Goal: Information Seeking & Learning: Learn about a topic

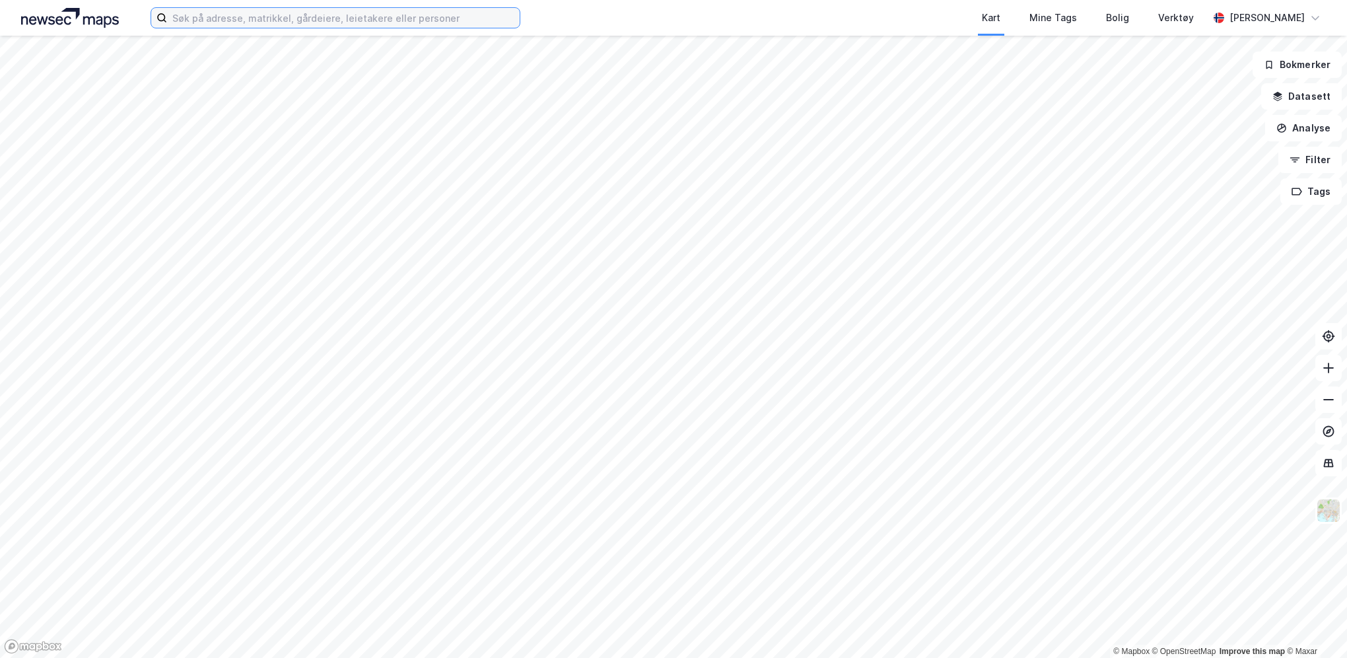
click at [365, 13] on input at bounding box center [343, 18] width 353 height 20
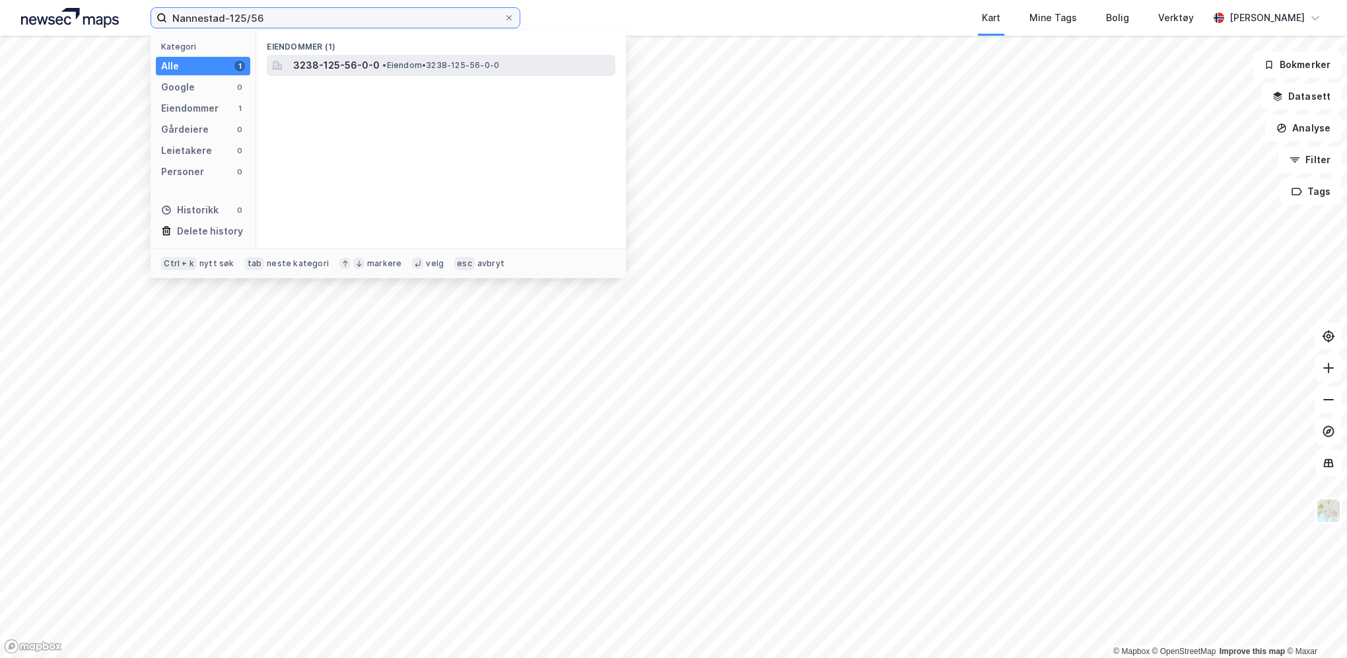
type input "Nannestad-125/56"
click at [374, 58] on span "3238-125-56-0-0" at bounding box center [336, 65] width 87 height 16
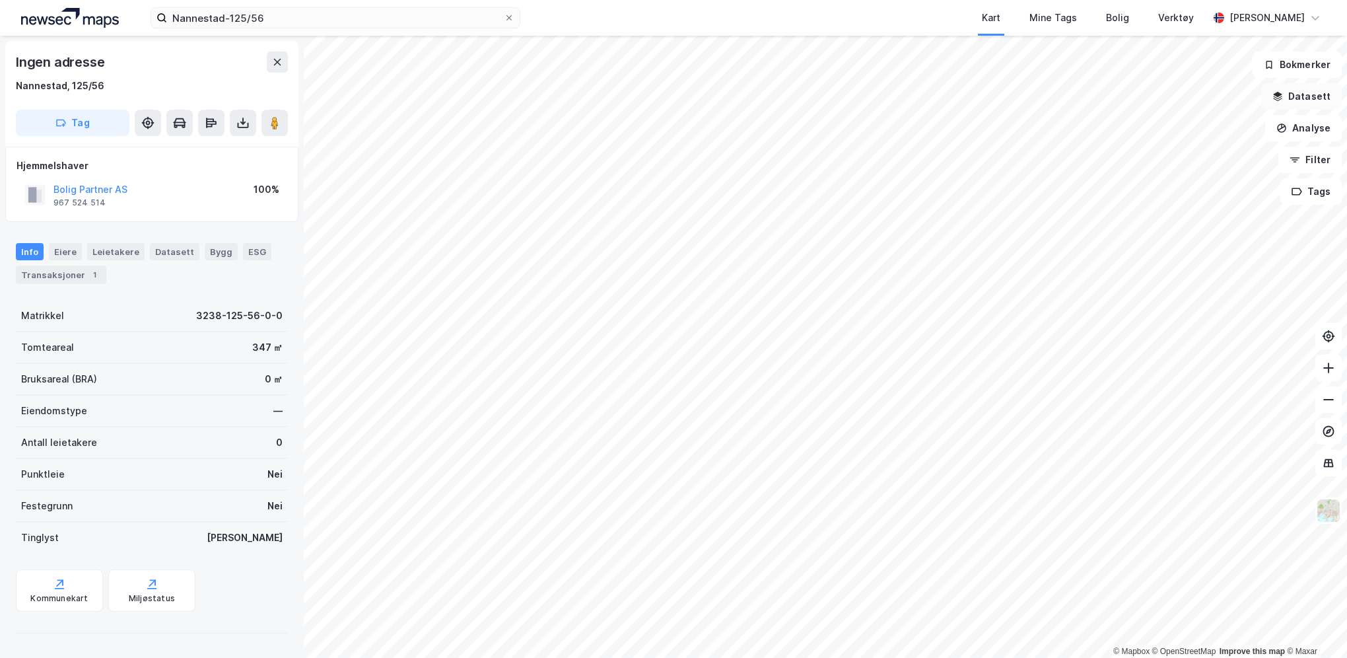
click at [1320, 90] on button "Datasett" at bounding box center [1301, 96] width 81 height 26
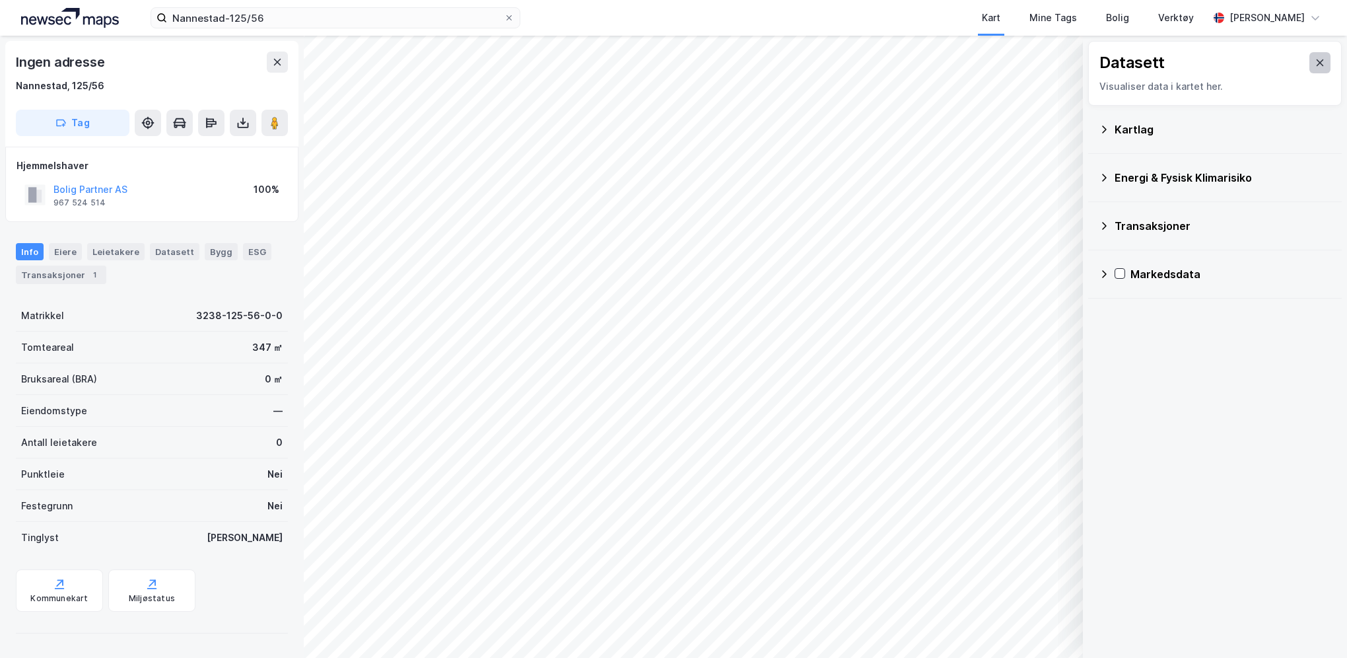
click at [1310, 71] on button at bounding box center [1320, 62] width 21 height 21
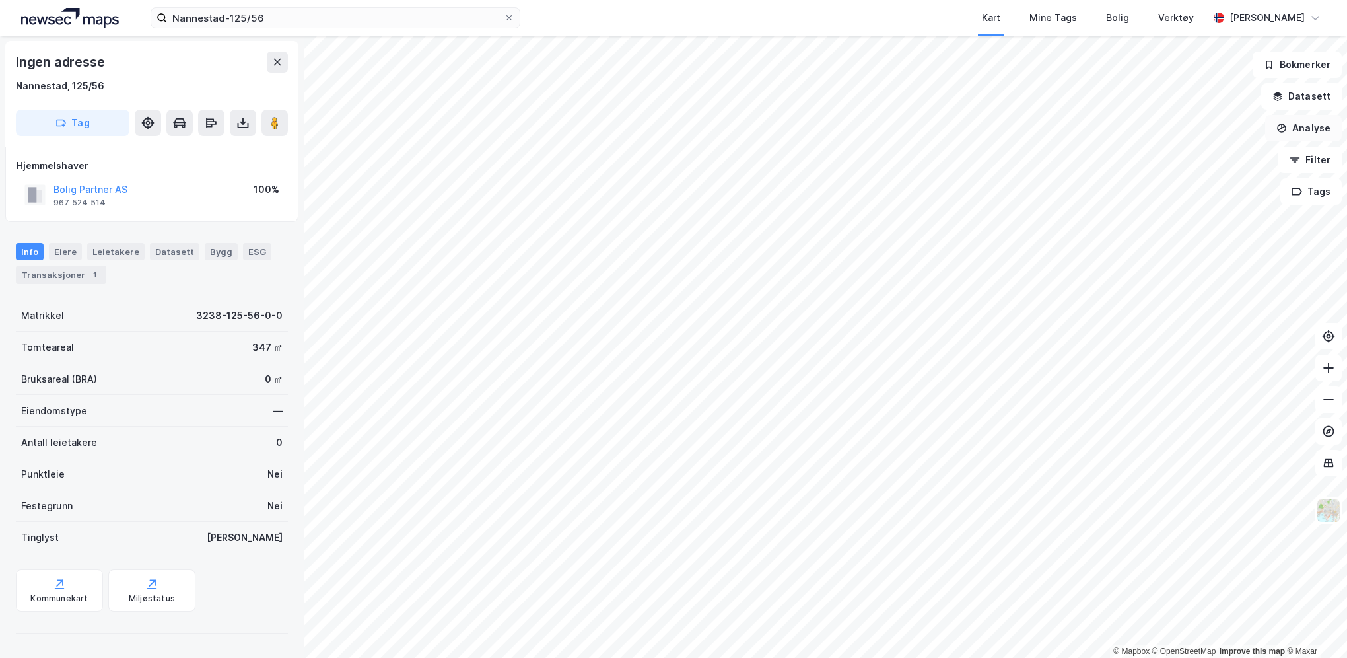
click at [1310, 124] on button "Analyse" at bounding box center [1303, 128] width 77 height 26
click at [1314, 100] on button "Datasett" at bounding box center [1301, 96] width 81 height 26
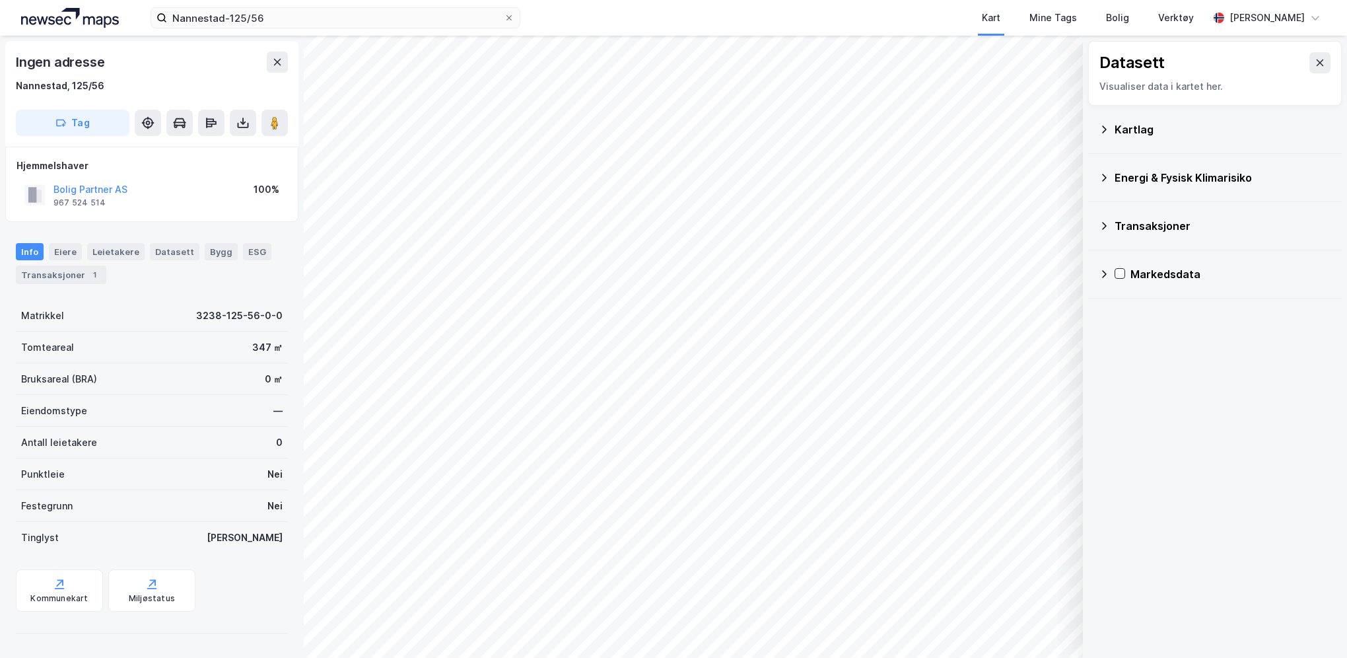
click at [1112, 128] on div "Kartlag" at bounding box center [1215, 130] width 232 height 32
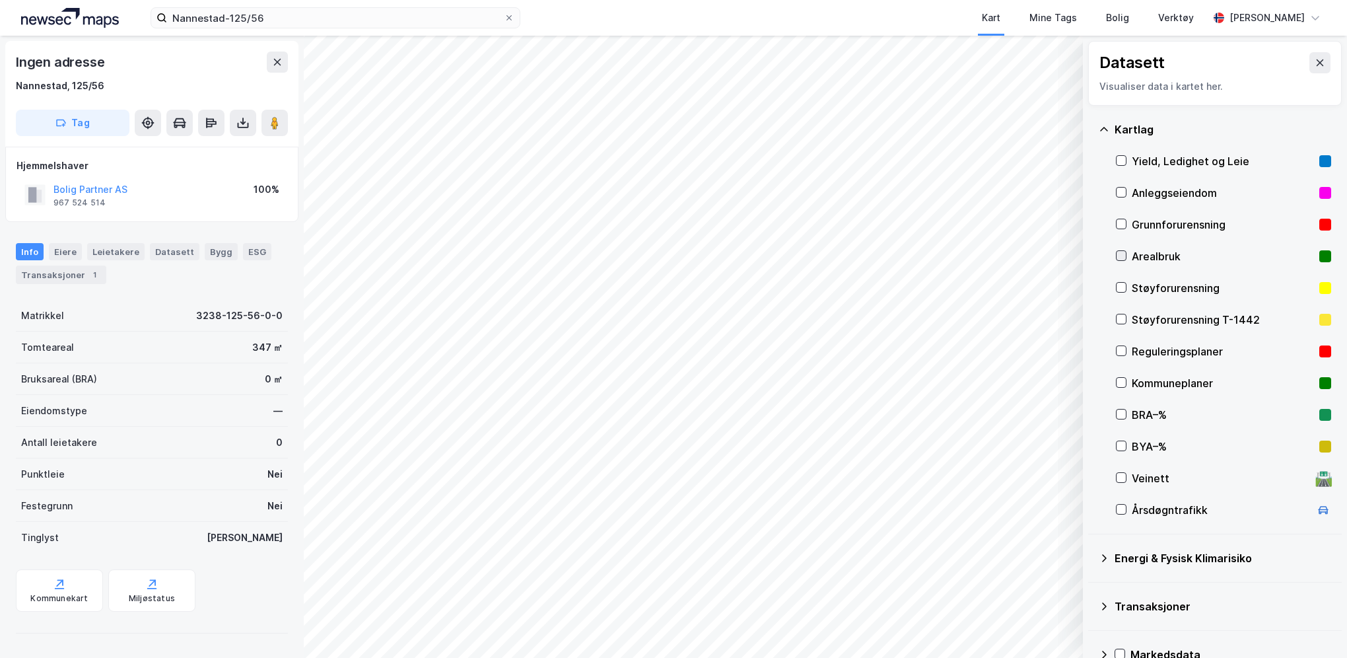
click at [1122, 253] on icon at bounding box center [1121, 255] width 9 height 9
click at [174, 258] on div "Datasett" at bounding box center [175, 251] width 50 height 17
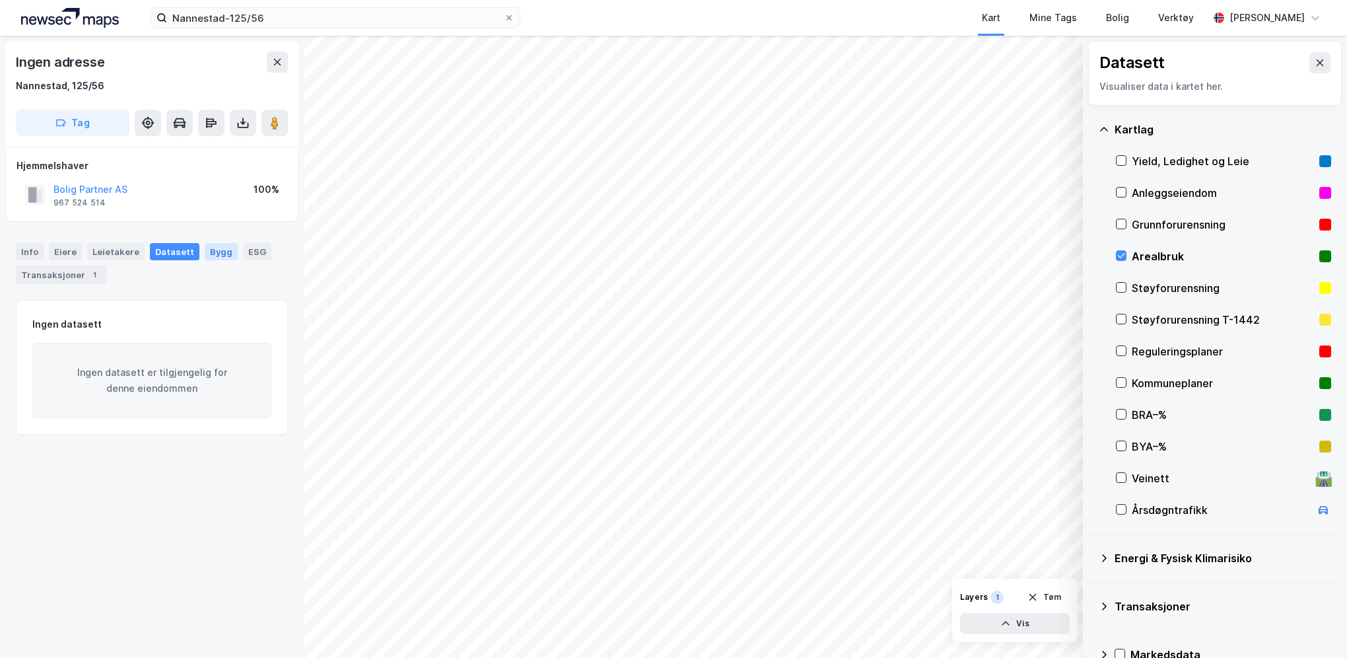
click at [206, 250] on div "Bygg" at bounding box center [221, 251] width 33 height 17
click at [256, 252] on div "ESG" at bounding box center [257, 251] width 28 height 17
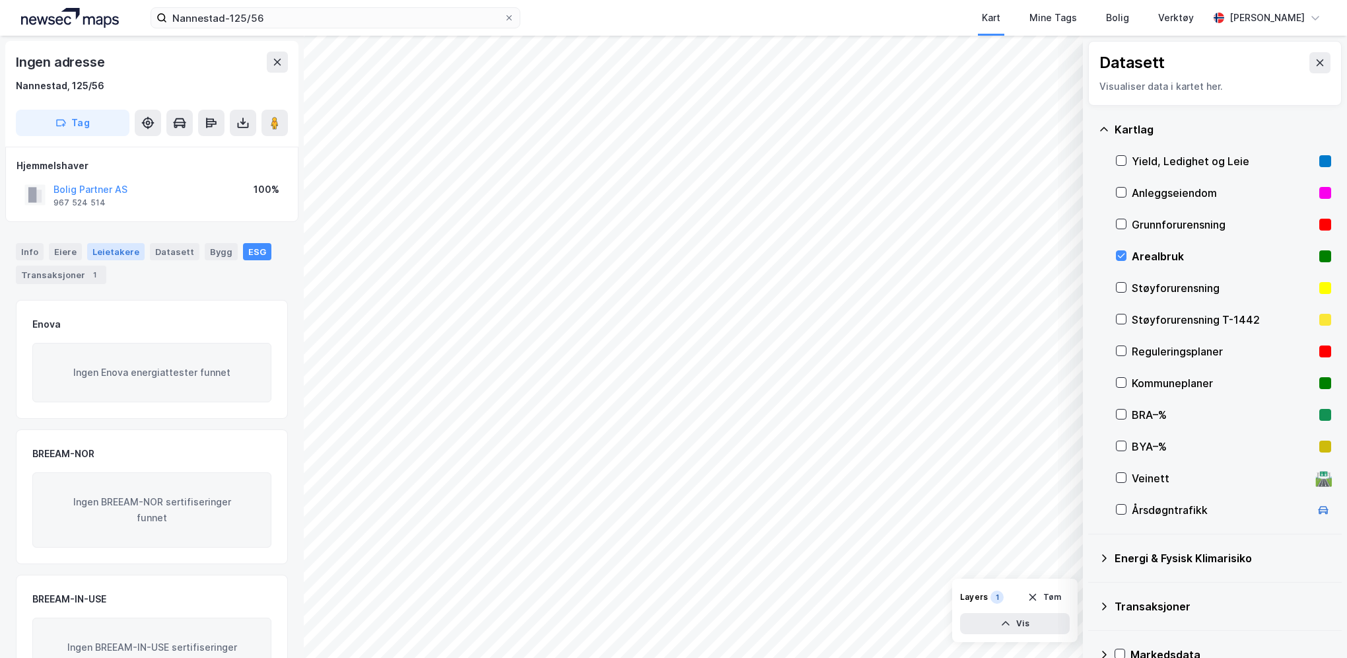
click at [117, 251] on div "Leietakere" at bounding box center [115, 251] width 57 height 17
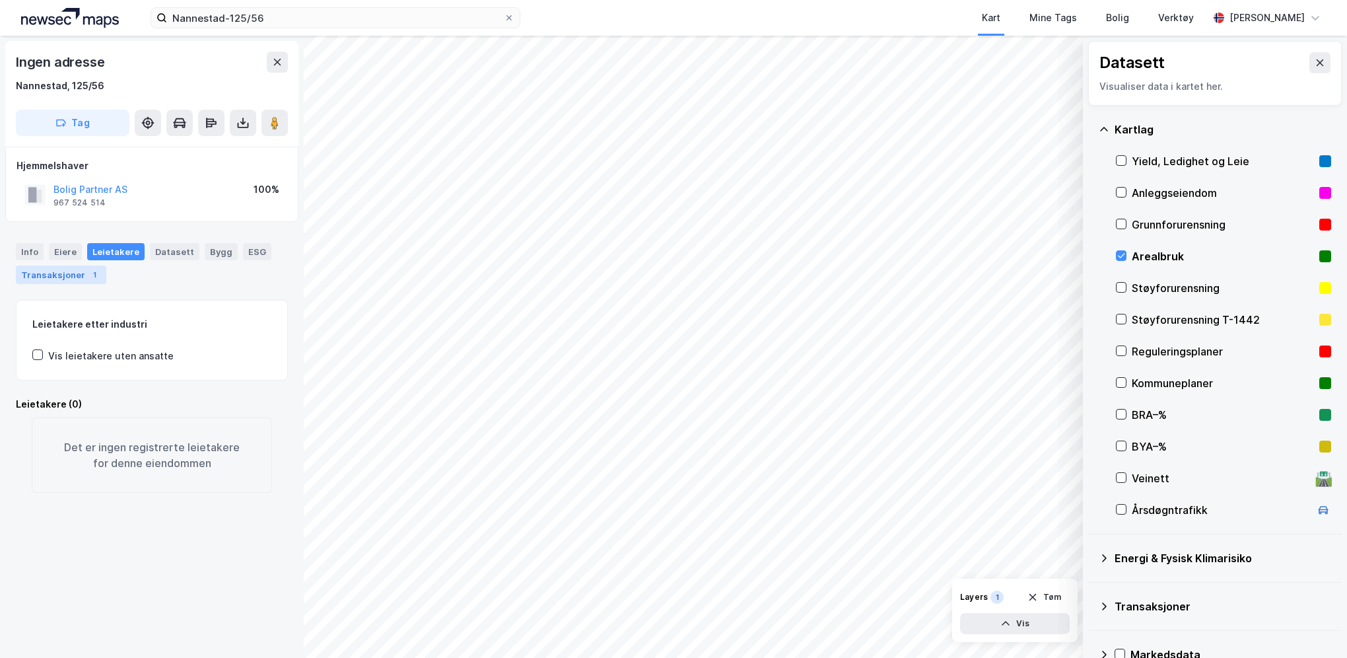
click at [73, 266] on div "Transaksjoner 1" at bounding box center [61, 274] width 90 height 18
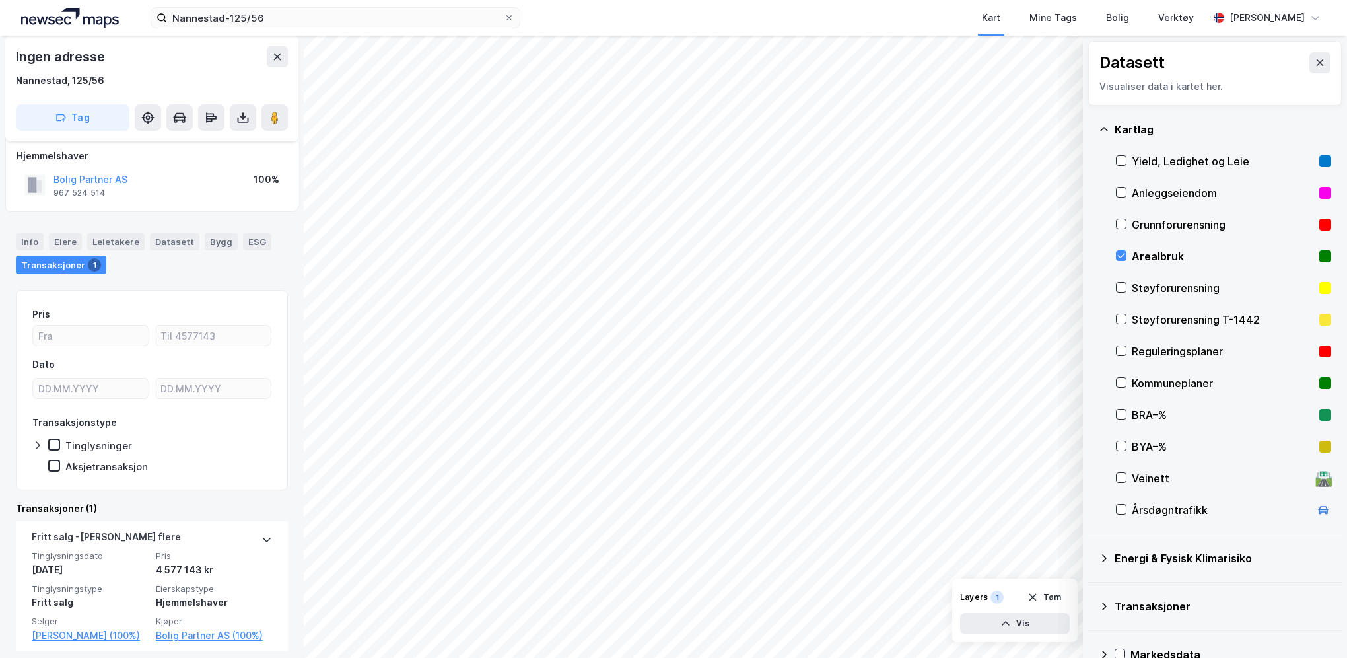
scroll to position [18, 0]
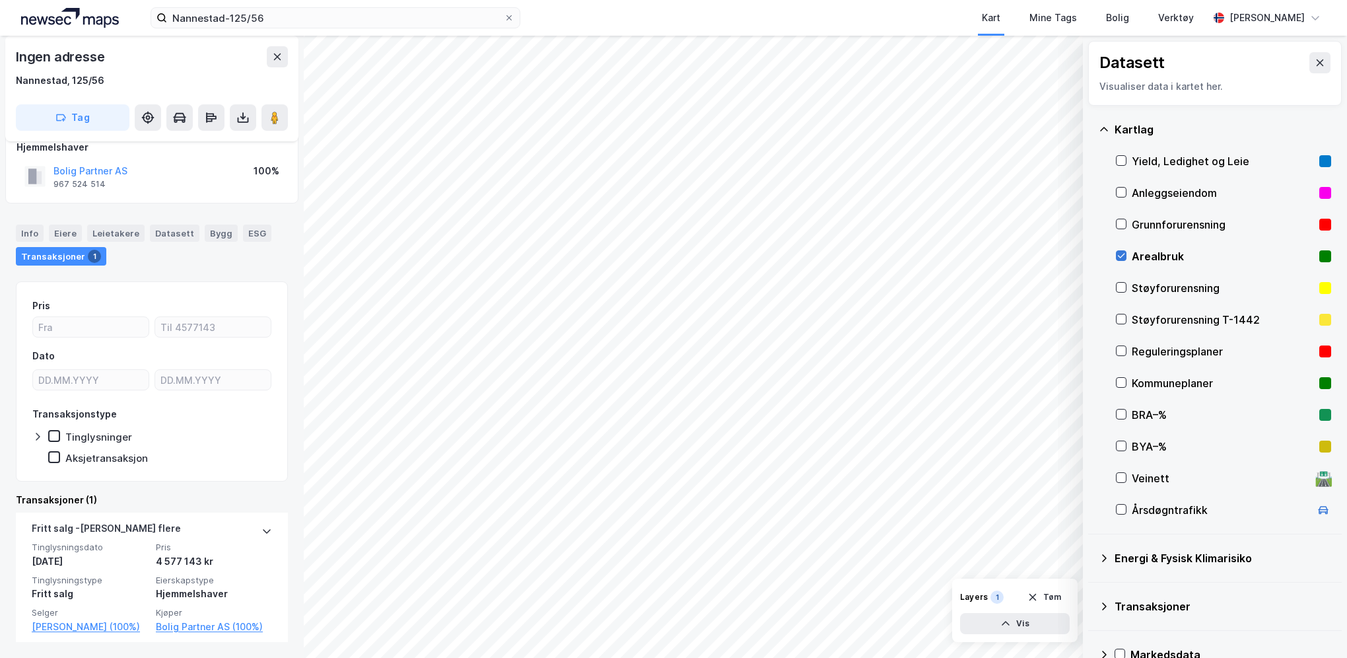
click at [1119, 257] on icon at bounding box center [1121, 255] width 9 height 9
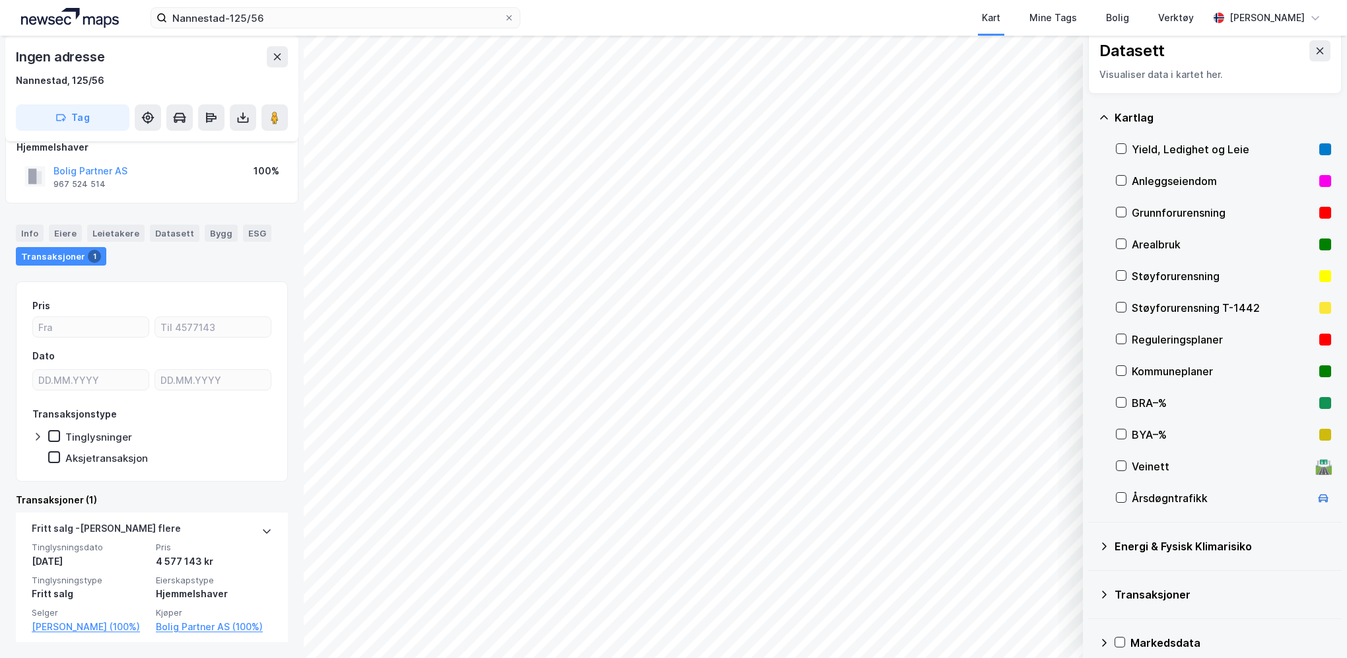
scroll to position [0, 0]
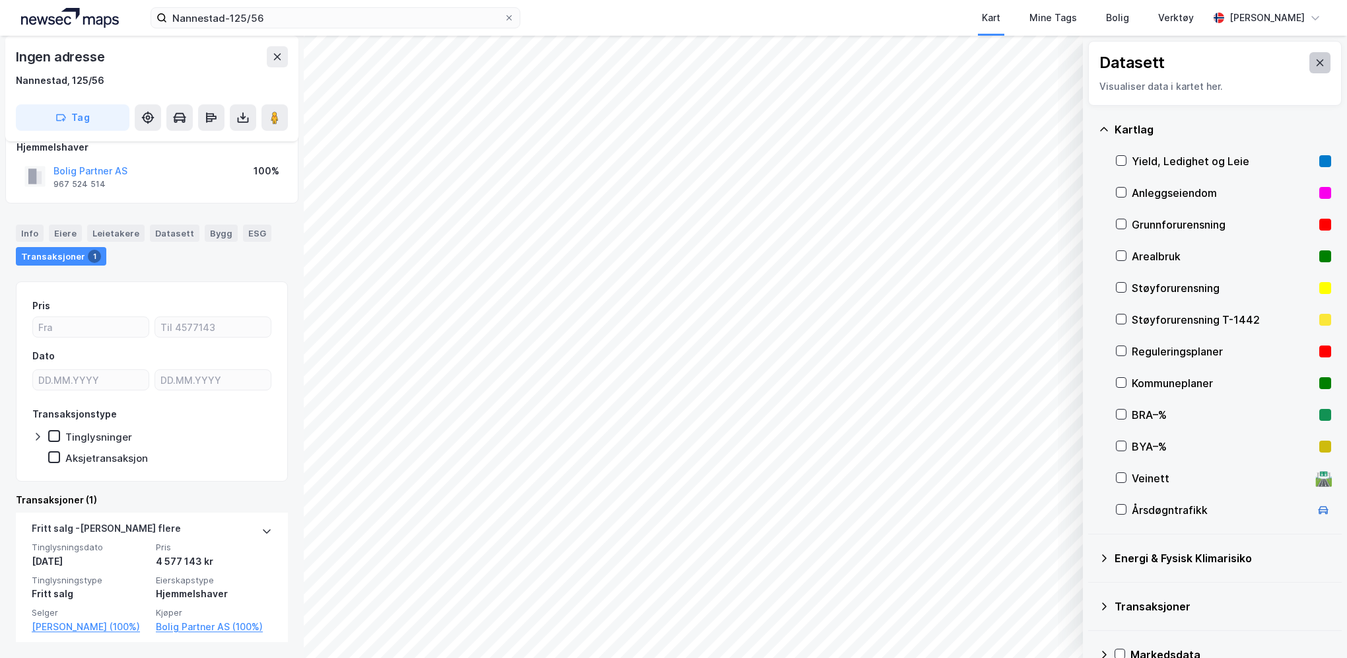
click at [1315, 65] on icon at bounding box center [1320, 62] width 11 height 11
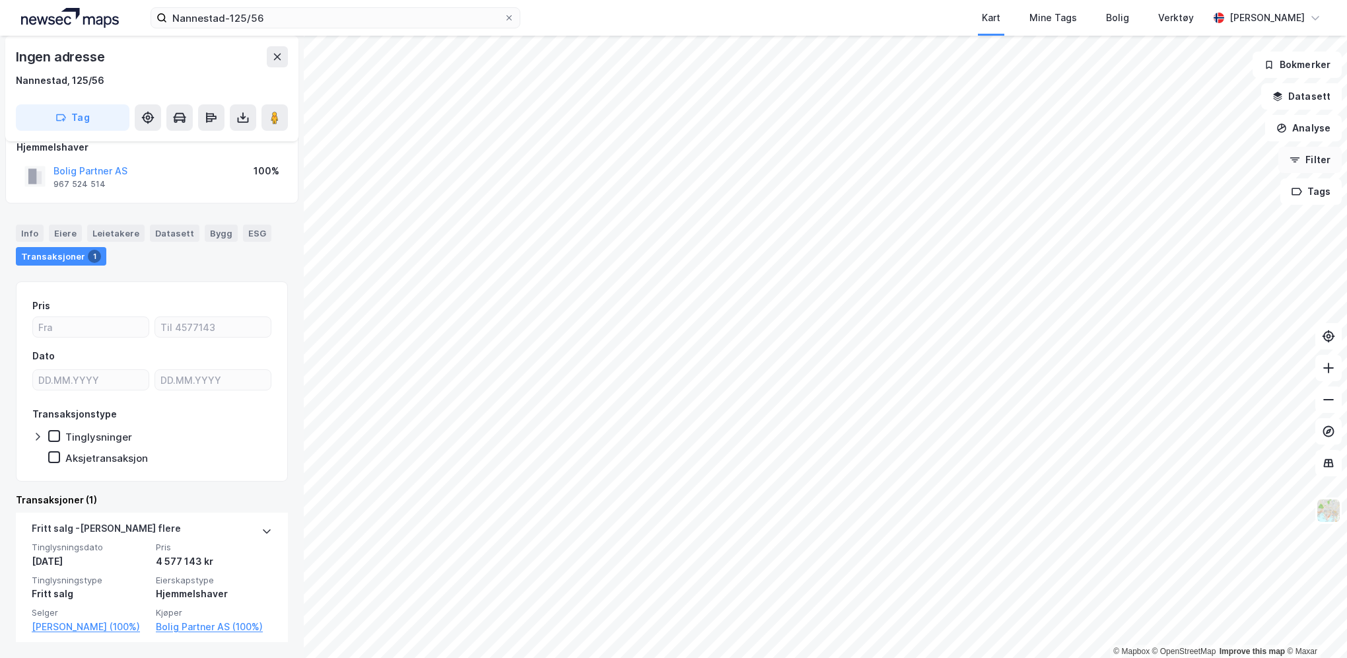
click at [1316, 159] on button "Filter" at bounding box center [1310, 160] width 63 height 26
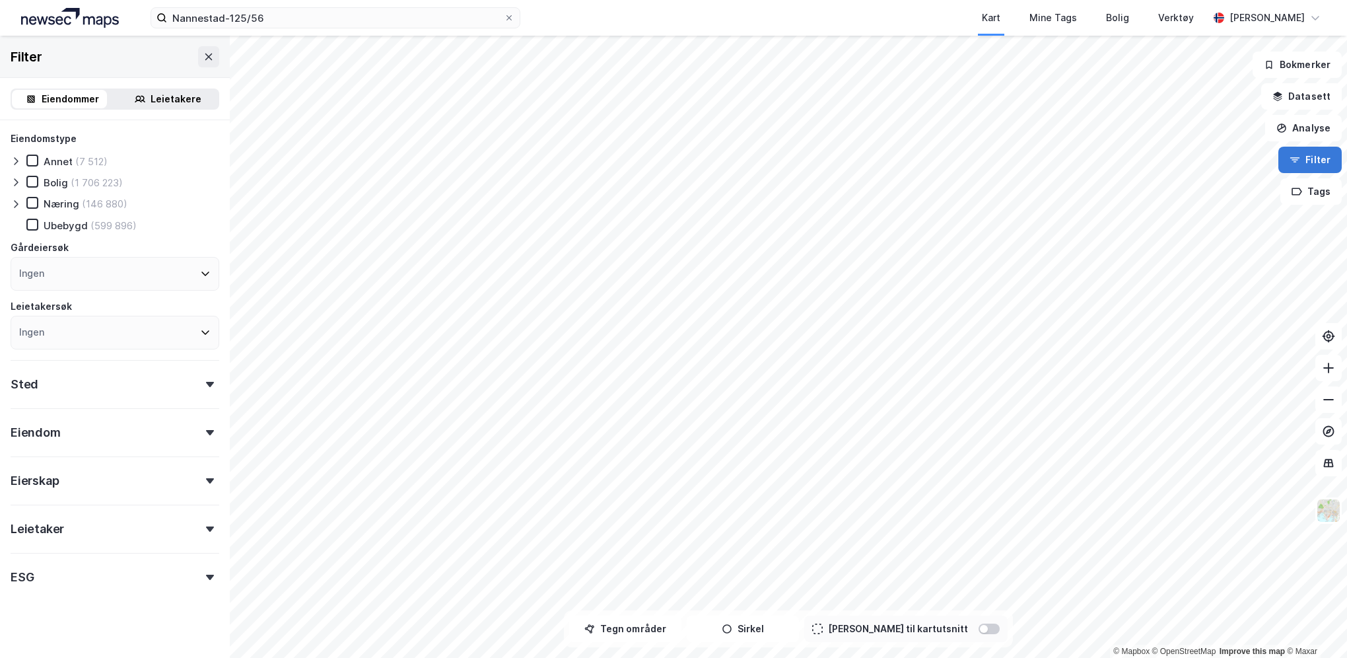
click at [1316, 159] on button "Filter" at bounding box center [1310, 160] width 63 height 26
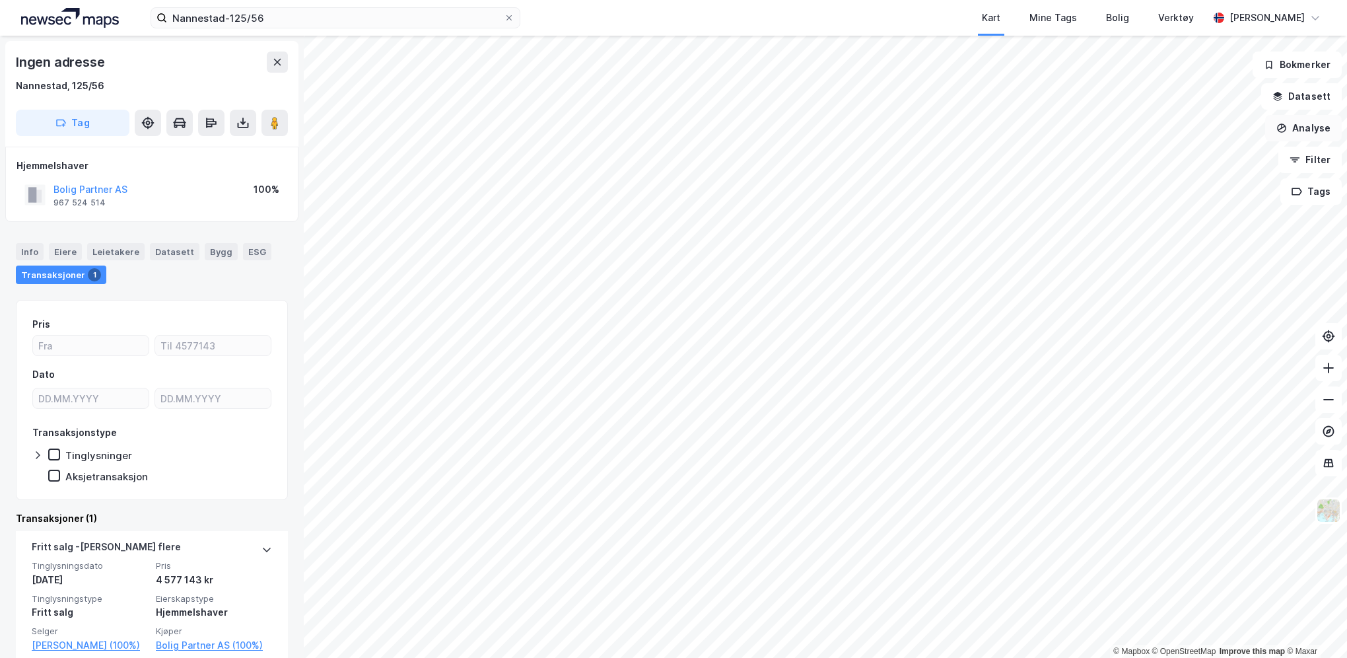
click at [1294, 129] on button "Analyse" at bounding box center [1303, 128] width 77 height 26
click at [1294, 158] on icon "button" at bounding box center [1295, 157] width 10 height 1
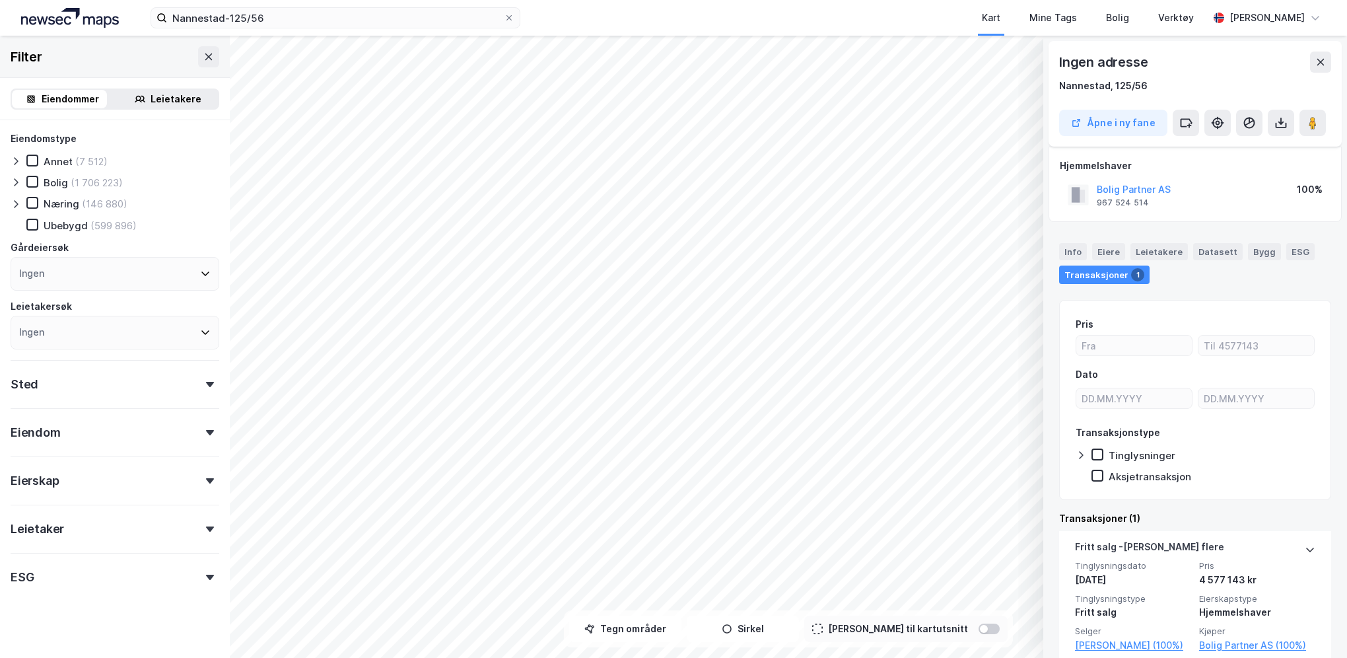
scroll to position [18, 0]
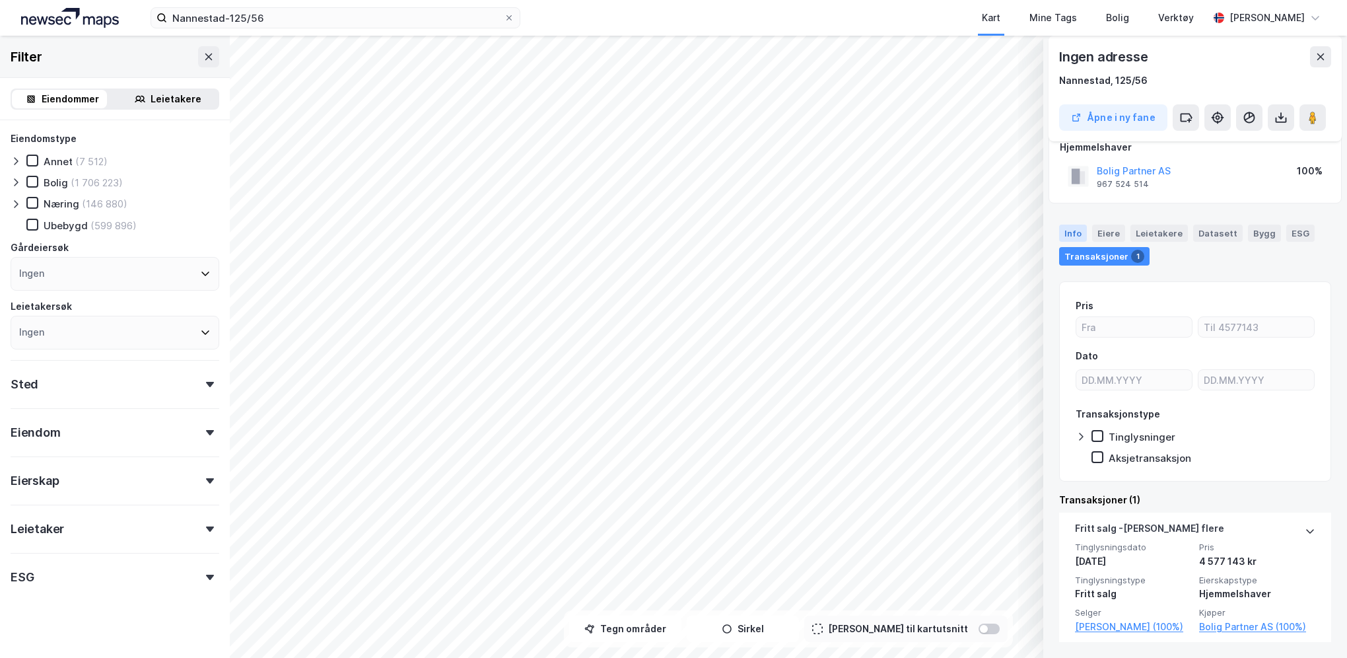
click at [1079, 233] on div "Info" at bounding box center [1073, 233] width 28 height 17
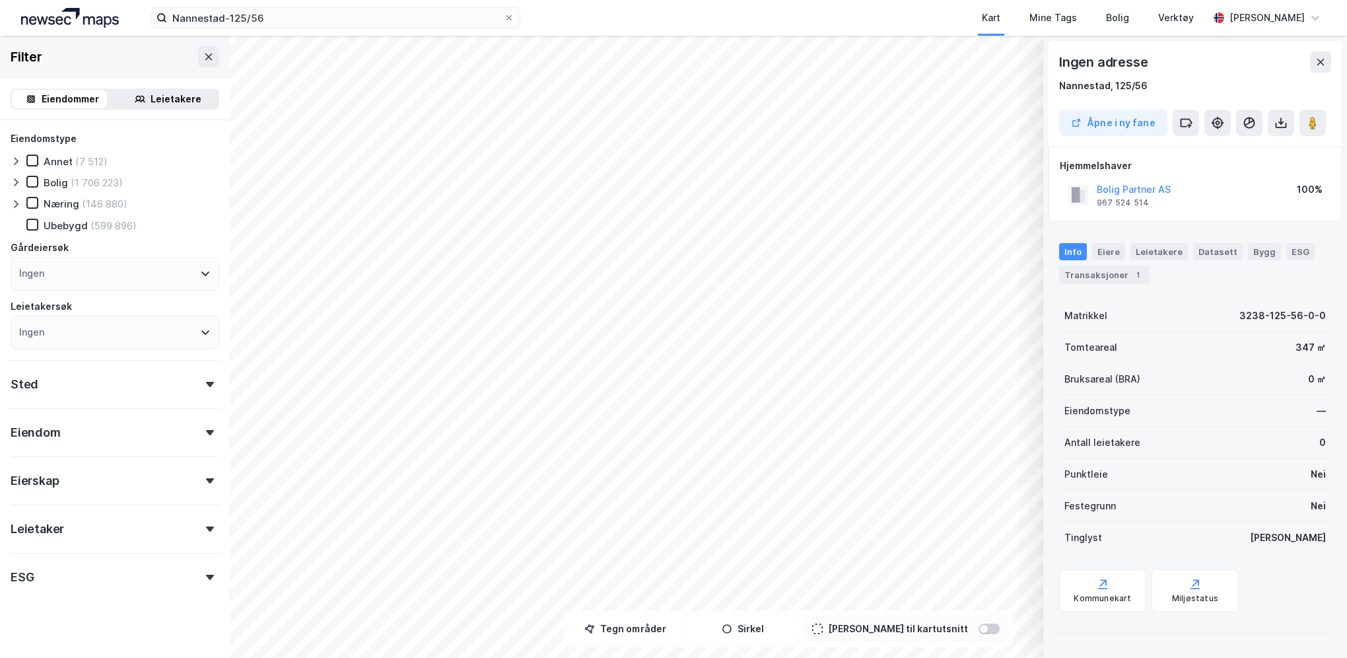
click at [1323, 73] on div "Ingen adresse Nannestad, 125/56" at bounding box center [1195, 73] width 272 height 42
click at [1318, 65] on icon at bounding box center [1321, 62] width 7 height 7
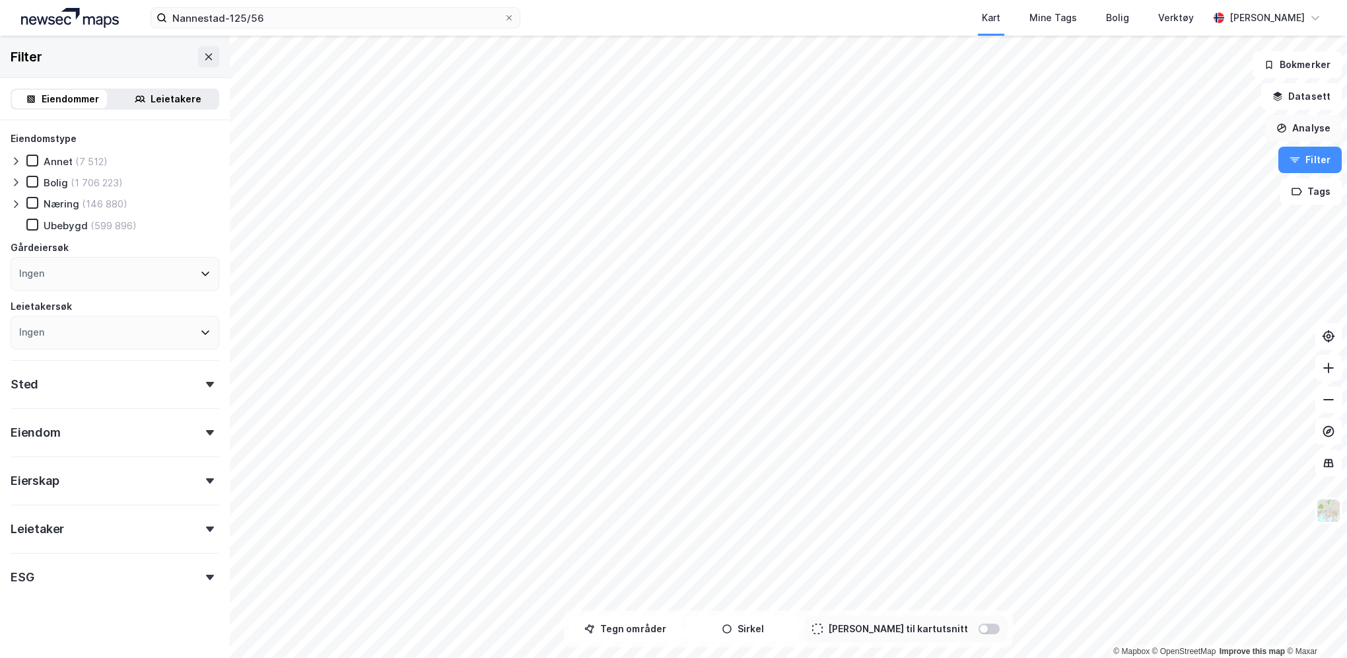
click at [1289, 135] on button "Analyse" at bounding box center [1303, 128] width 77 height 26
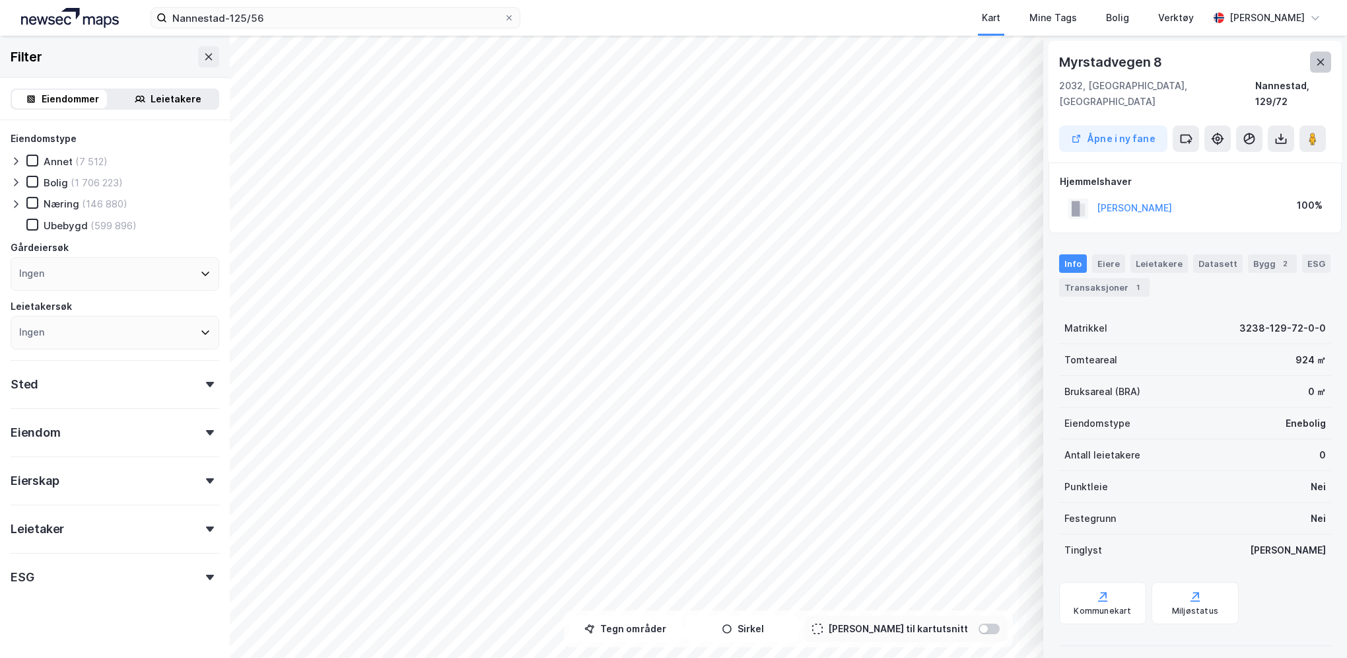
click at [1314, 63] on button at bounding box center [1320, 62] width 21 height 21
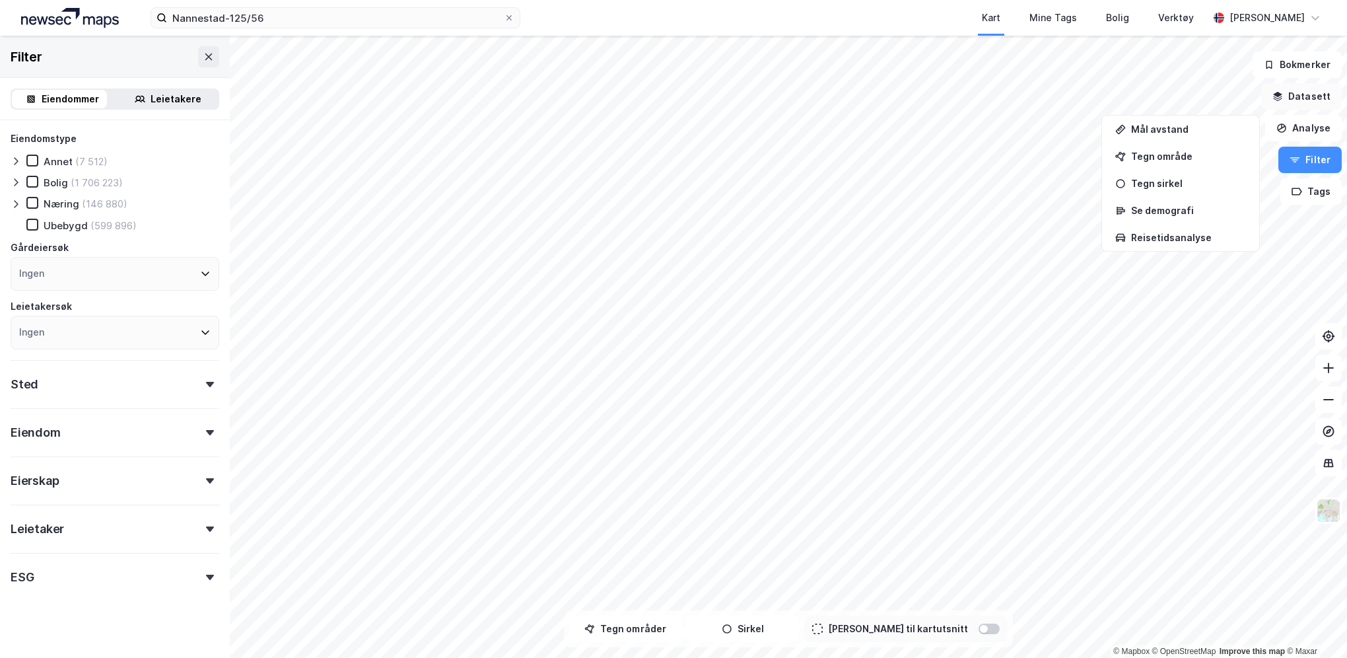
click at [1311, 96] on button "Datasett" at bounding box center [1301, 96] width 81 height 26
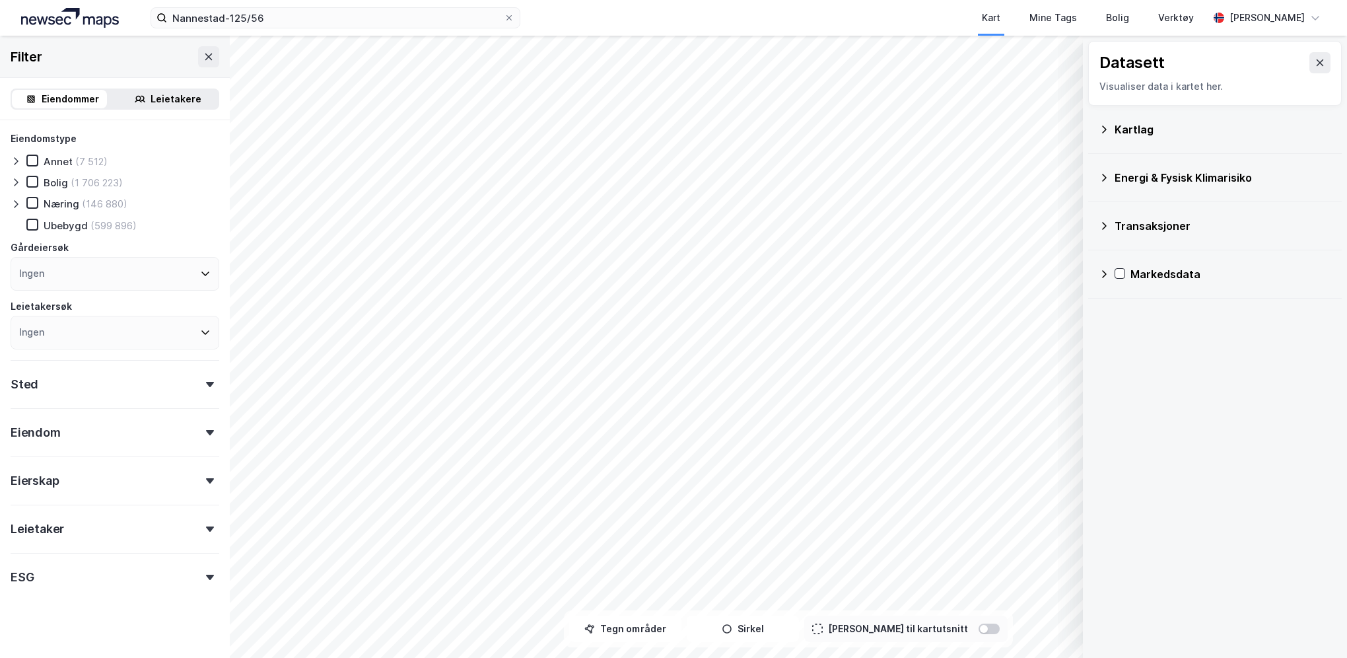
click at [1116, 124] on div "Kartlag" at bounding box center [1223, 130] width 217 height 16
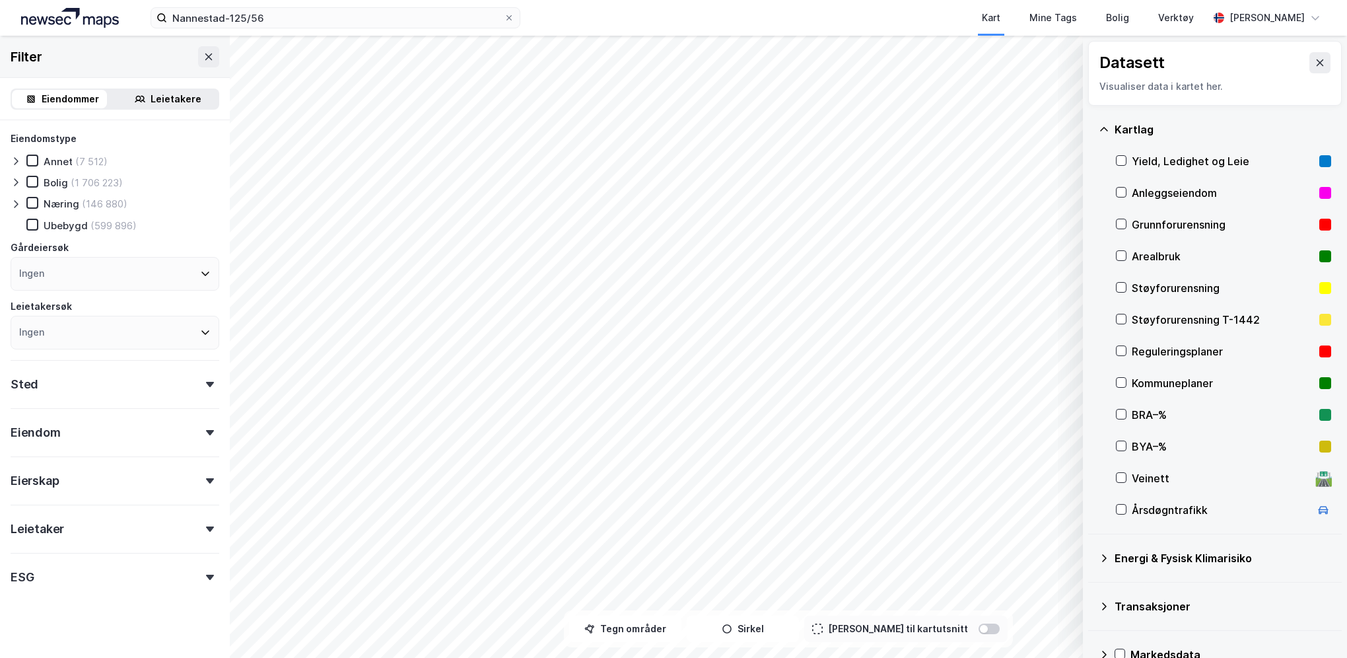
click at [1137, 383] on div "Kommuneplaner" at bounding box center [1223, 383] width 182 height 16
click at [188, 425] on div "Eiendom" at bounding box center [115, 419] width 209 height 38
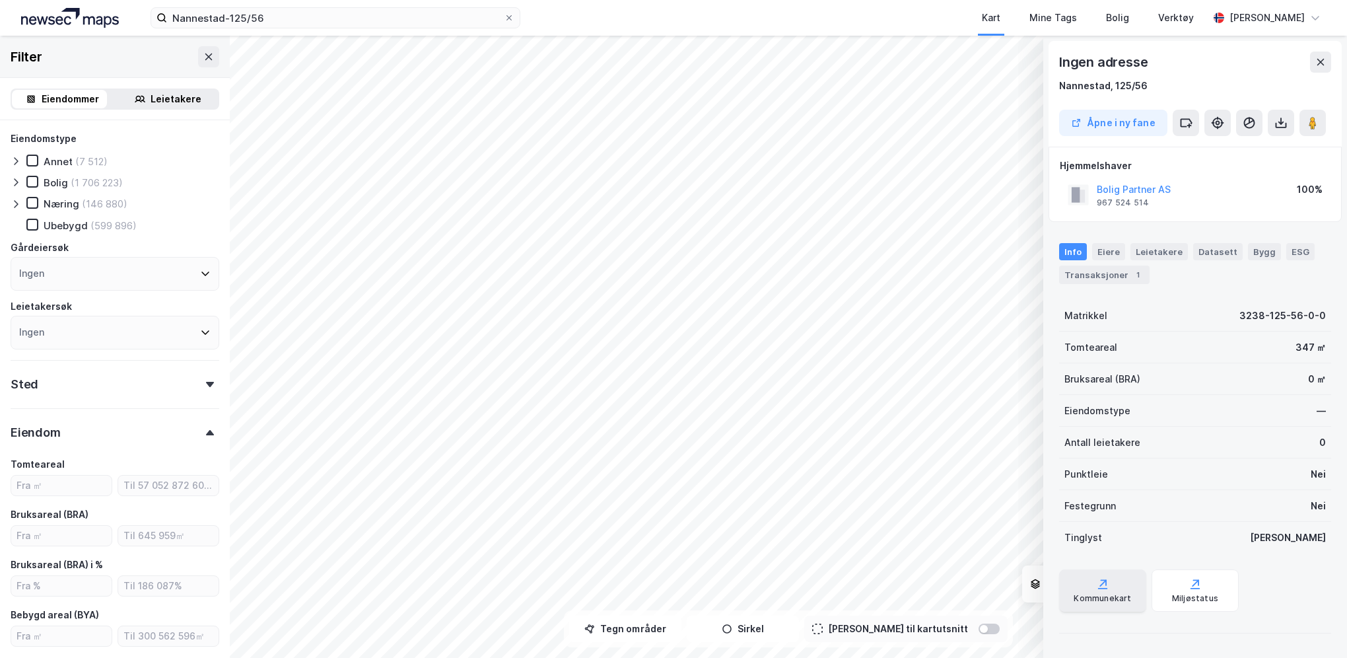
click at [1091, 592] on div "Kommunekart" at bounding box center [1102, 590] width 87 height 42
click at [1104, 598] on div "Kommunekart" at bounding box center [1102, 598] width 57 height 11
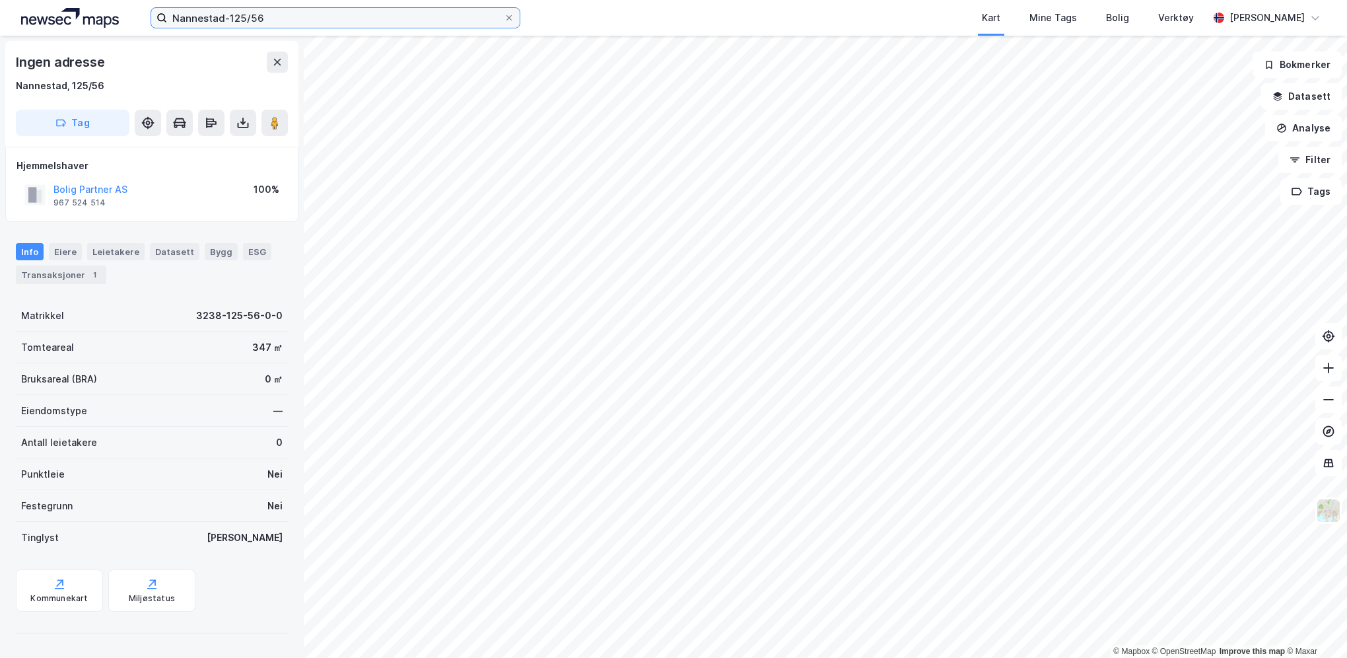
click at [384, 19] on input "Nannestad-125/56" at bounding box center [335, 18] width 337 height 20
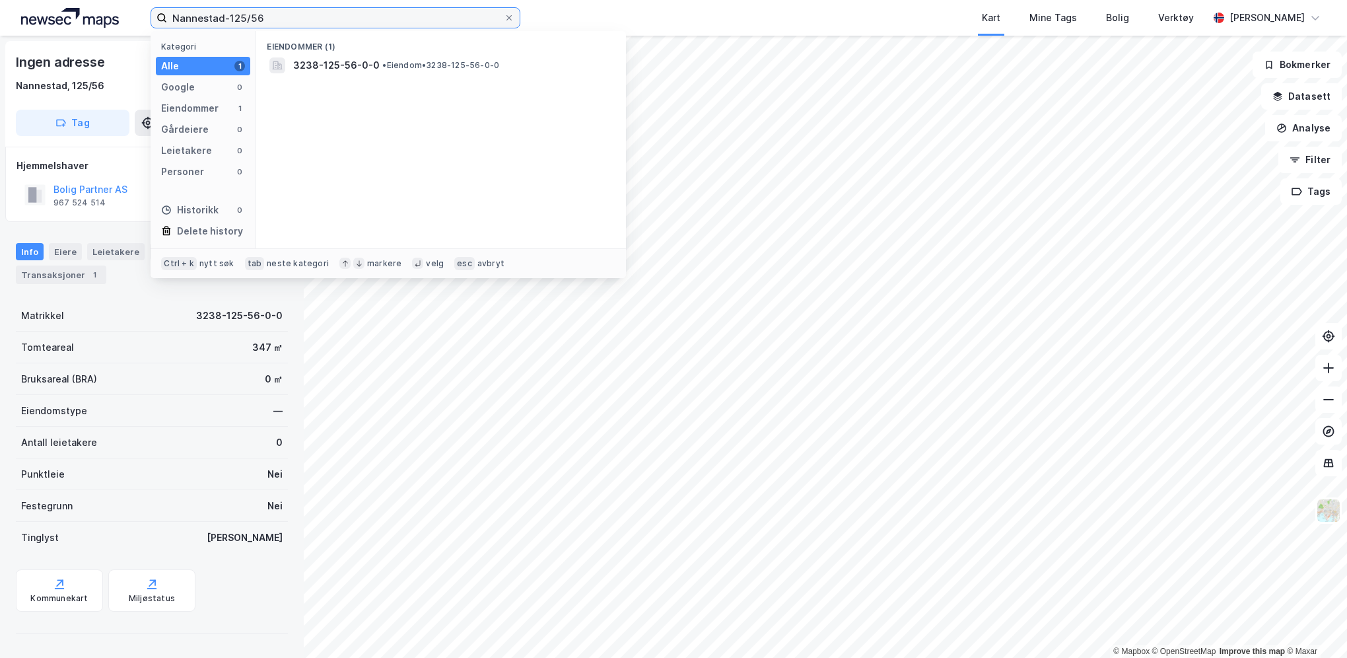
click at [310, 23] on input "Nannestad-125/56" at bounding box center [335, 18] width 337 height 20
type input "Nannestad-125/63"
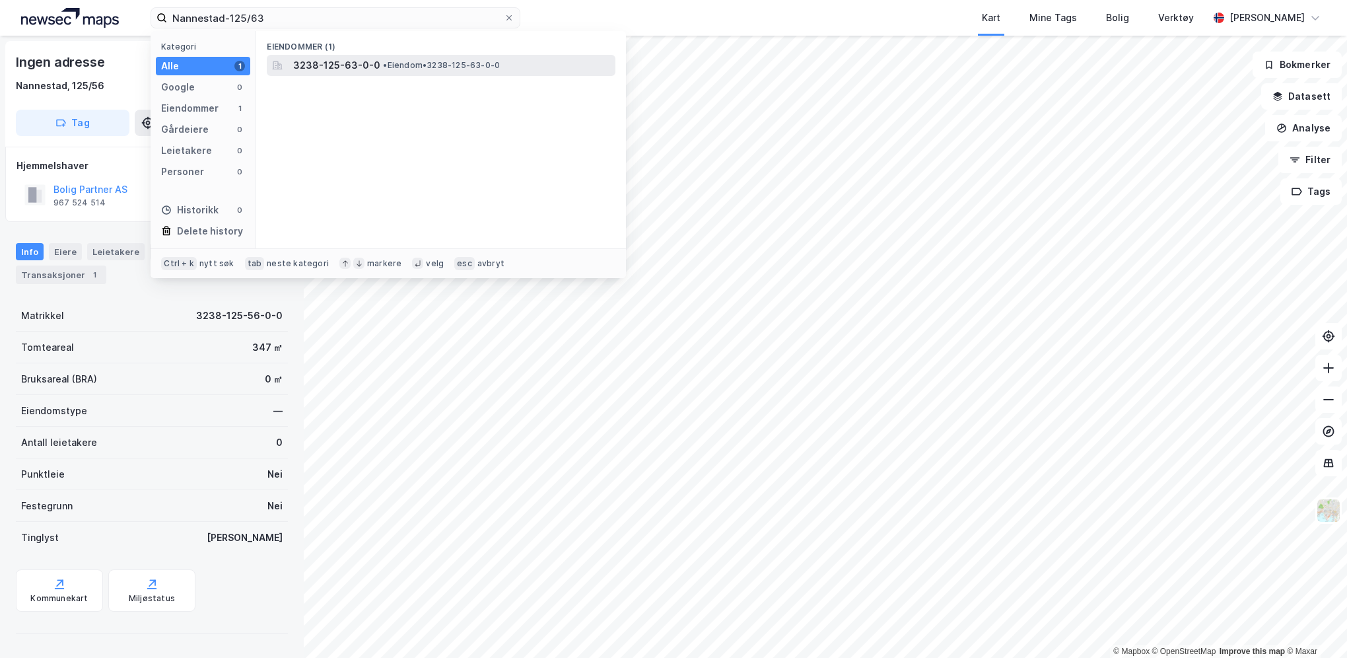
click at [343, 57] on span "3238-125-63-0-0" at bounding box center [336, 65] width 87 height 16
